Goal: Task Accomplishment & Management: Use online tool/utility

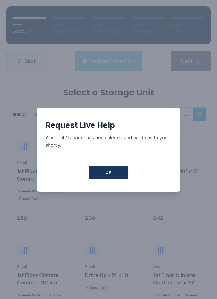
scroll to position [43, 0]
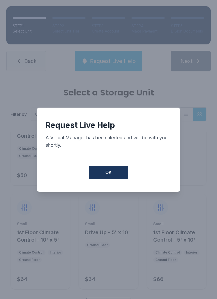
click at [111, 176] on span "OK" at bounding box center [108, 172] width 6 height 6
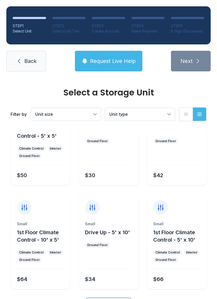
click at [20, 56] on link "Back" at bounding box center [26, 61] width 40 height 21
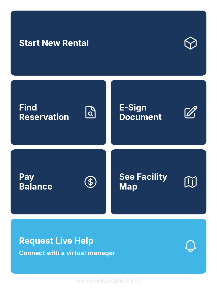
click at [23, 54] on link "Start New Rental" at bounding box center [109, 43] width 196 height 65
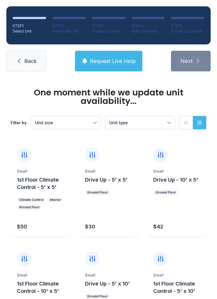
click at [12, 57] on link "Back" at bounding box center [26, 61] width 40 height 21
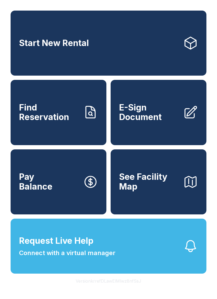
click at [69, 258] on span "Request Live Help Connect with a virtual manager" at bounding box center [67, 246] width 96 height 23
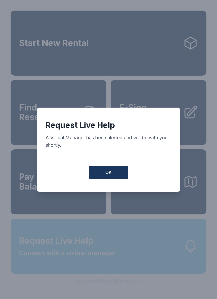
click at [110, 166] on div "Request Live Help A Virtual Manager has been alerted and will be with you short…" at bounding box center [108, 150] width 143 height 84
click at [98, 176] on button "OK" at bounding box center [109, 172] width 40 height 13
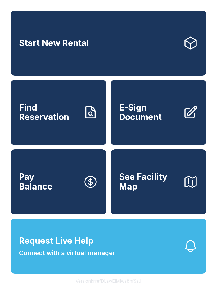
click at [28, 299] on div "Start New Rental Find Reservation E-Sign Document Pay Balance See Facility Map …" at bounding box center [108, 149] width 217 height 299
